Goal: Task Accomplishment & Management: Manage account settings

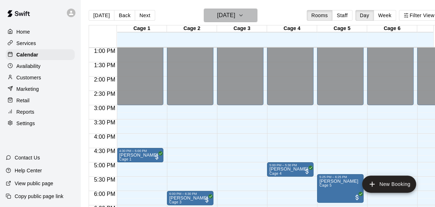
click at [252, 13] on button "[DATE]" at bounding box center [231, 16] width 54 height 14
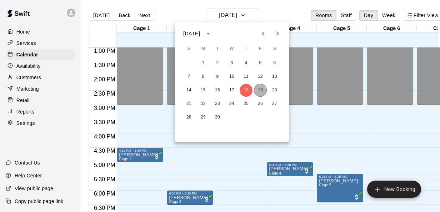
click at [262, 92] on button "19" at bounding box center [260, 90] width 13 height 13
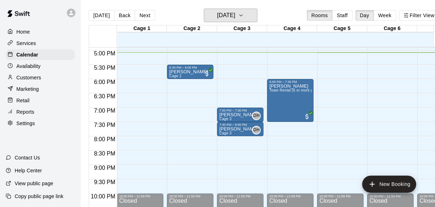
scroll to position [482, 0]
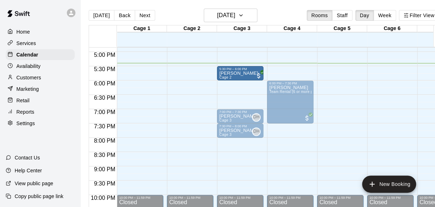
drag, startPoint x: 181, startPoint y: 74, endPoint x: 228, endPoint y: 80, distance: 47.3
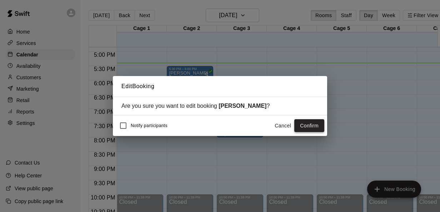
click at [310, 123] on button "Confirm" at bounding box center [310, 125] width 30 height 13
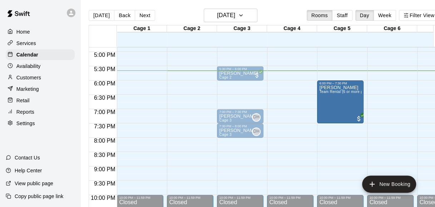
drag, startPoint x: 287, startPoint y: 103, endPoint x: 327, endPoint y: 106, distance: 40.9
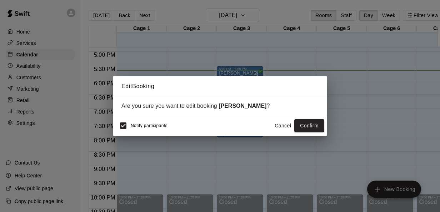
click at [286, 124] on button "Cancel" at bounding box center [283, 125] width 23 height 13
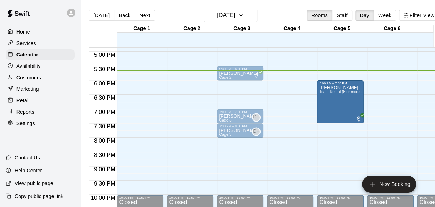
drag, startPoint x: 298, startPoint y: 108, endPoint x: 329, endPoint y: 112, distance: 30.9
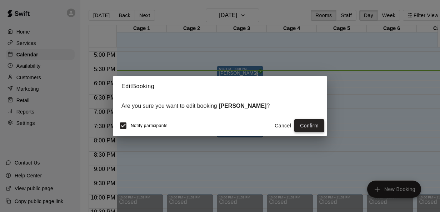
click at [305, 127] on button "Confirm" at bounding box center [310, 125] width 30 height 13
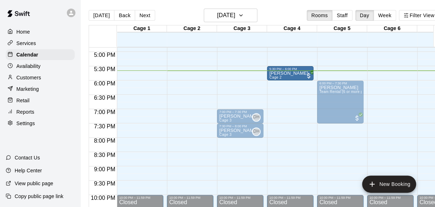
drag, startPoint x: 247, startPoint y: 73, endPoint x: 278, endPoint y: 74, distance: 31.1
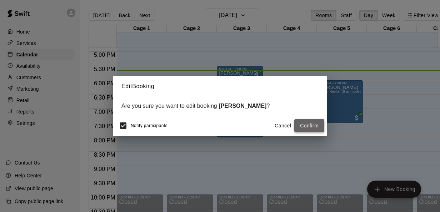
click at [304, 124] on button "Confirm" at bounding box center [310, 125] width 30 height 13
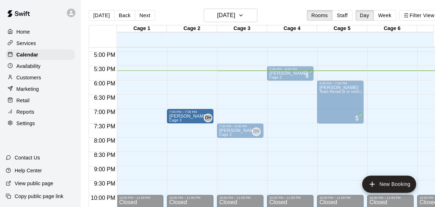
drag, startPoint x: 235, startPoint y: 115, endPoint x: 191, endPoint y: 117, distance: 44.4
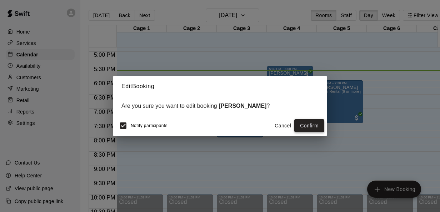
click at [299, 122] on button "Confirm" at bounding box center [310, 125] width 30 height 13
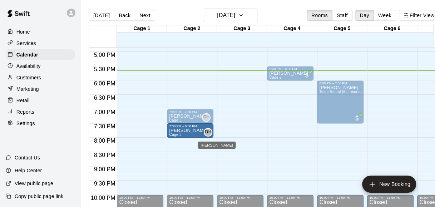
drag, startPoint x: 244, startPoint y: 127, endPoint x: 205, endPoint y: 129, distance: 39.0
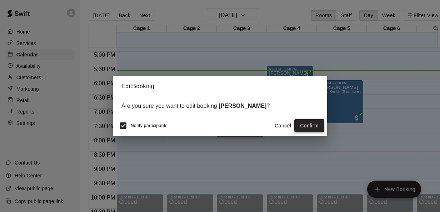
click at [300, 127] on button "Confirm" at bounding box center [310, 125] width 30 height 13
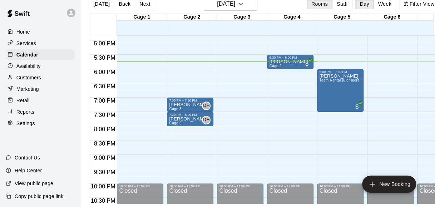
scroll to position [0, 28]
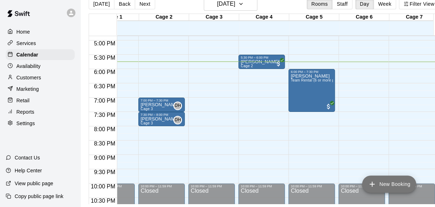
click at [393, 184] on button "New Booking" at bounding box center [389, 184] width 54 height 17
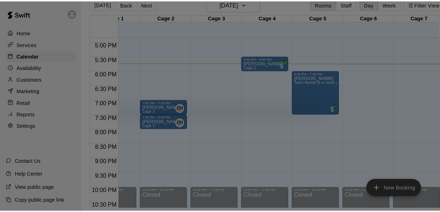
scroll to position [11, 0]
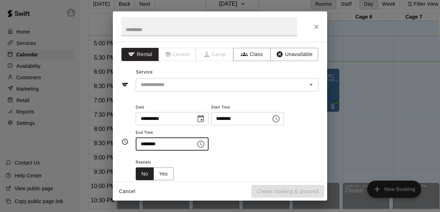
click at [144, 144] on input "********" at bounding box center [163, 144] width 55 height 13
click at [191, 95] on div "**********" at bounding box center [220, 112] width 214 height 140
click at [307, 84] on icon "Open" at bounding box center [311, 84] width 9 height 9
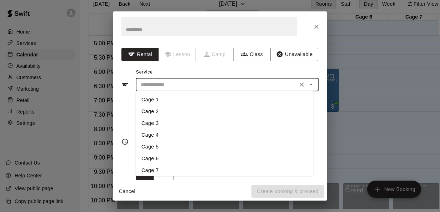
click at [152, 98] on li "Cage 1" at bounding box center [225, 100] width 178 height 12
type input "******"
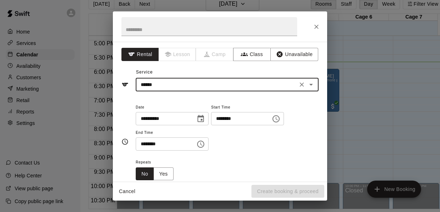
click at [227, 118] on input "********" at bounding box center [238, 118] width 55 height 13
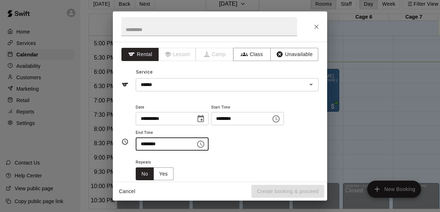
click at [143, 141] on input "********" at bounding box center [163, 144] width 55 height 13
type input "********"
click at [227, 100] on div "**********" at bounding box center [220, 141] width 197 height 89
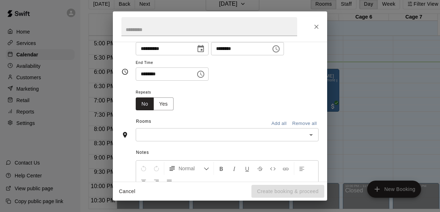
scroll to position [81, 0]
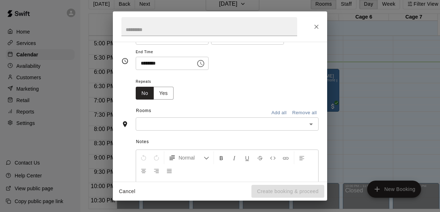
click at [307, 122] on icon "Open" at bounding box center [311, 124] width 9 height 9
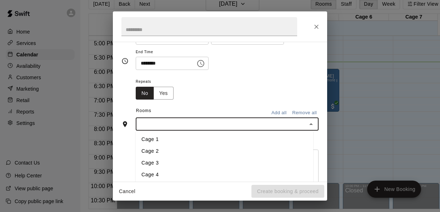
click at [181, 137] on li "Cage 1" at bounding box center [225, 140] width 178 height 12
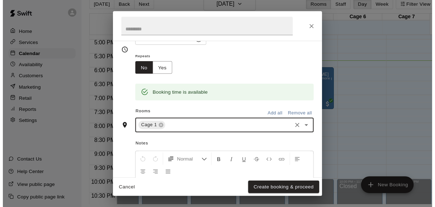
scroll to position [173, 0]
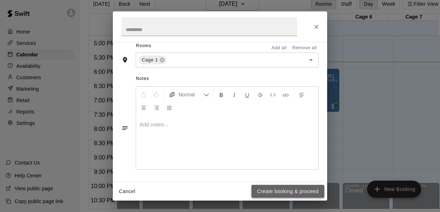
click at [280, 189] on button "Create booking & proceed" at bounding box center [288, 191] width 73 height 13
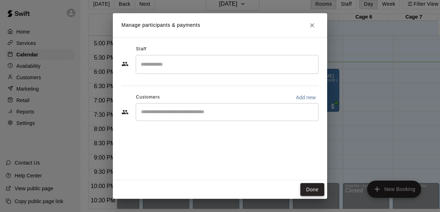
click at [310, 188] on button "Done" at bounding box center [313, 189] width 24 height 13
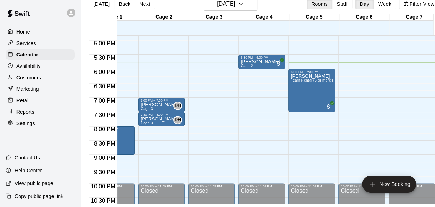
scroll to position [0, 0]
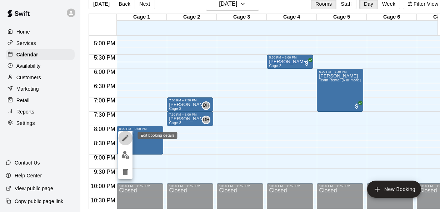
click at [126, 136] on icon "edit" at bounding box center [125, 138] width 9 height 9
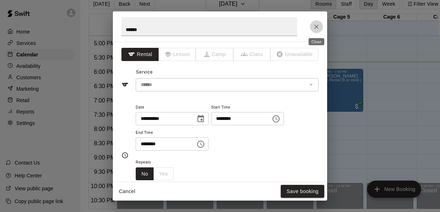
click at [321, 24] on button "Close" at bounding box center [316, 26] width 13 height 13
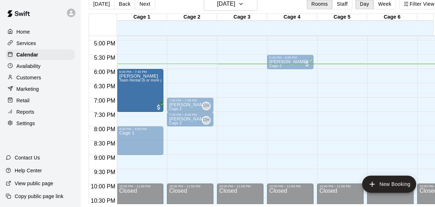
drag, startPoint x: 324, startPoint y: 89, endPoint x: 127, endPoint y: 90, distance: 197.3
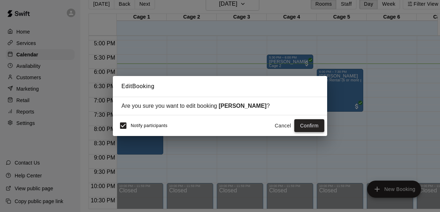
click at [311, 124] on button "Confirm" at bounding box center [310, 125] width 30 height 13
